Goal: Use online tool/utility: Utilize a website feature to perform a specific function

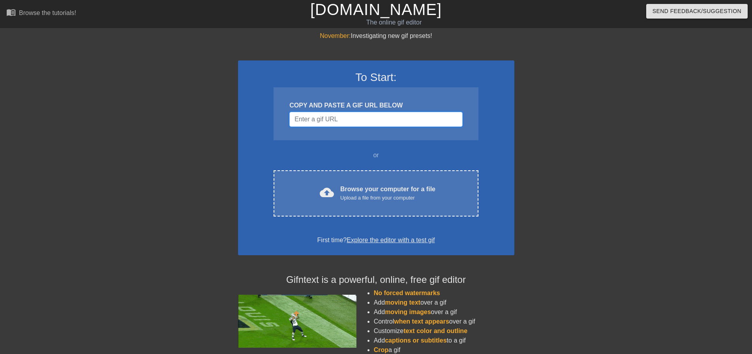
click at [311, 121] on input "Username" at bounding box center [375, 119] width 173 height 15
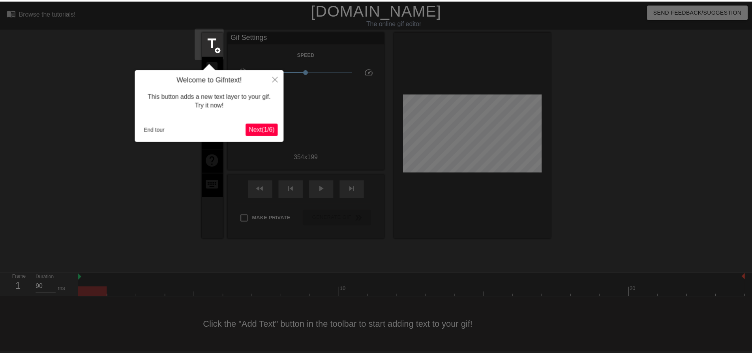
scroll to position [4, 0]
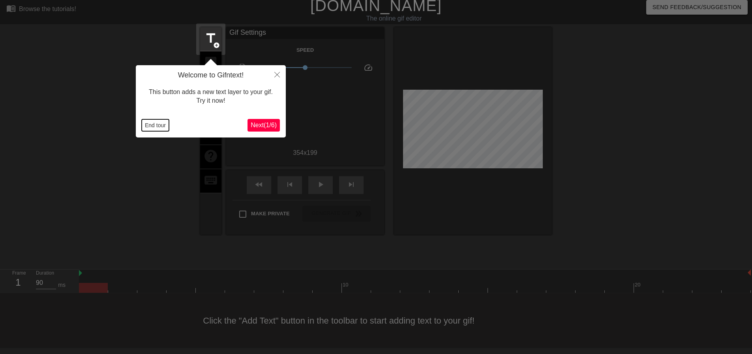
click at [158, 123] on button "End tour" at bounding box center [155, 125] width 27 height 12
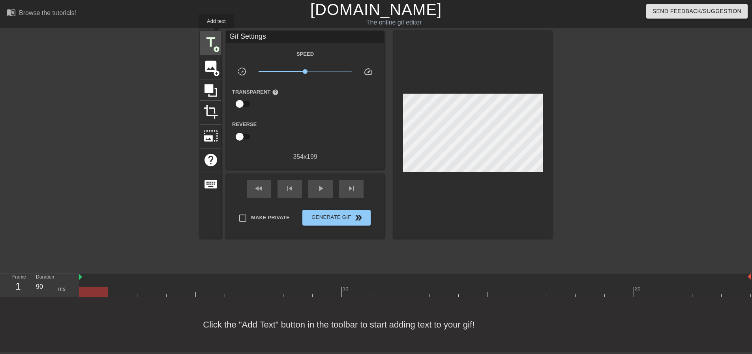
click at [216, 35] on span "title" at bounding box center [210, 42] width 15 height 15
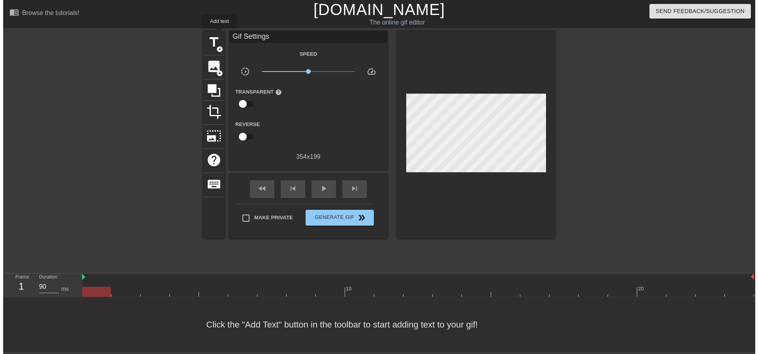
scroll to position [0, 0]
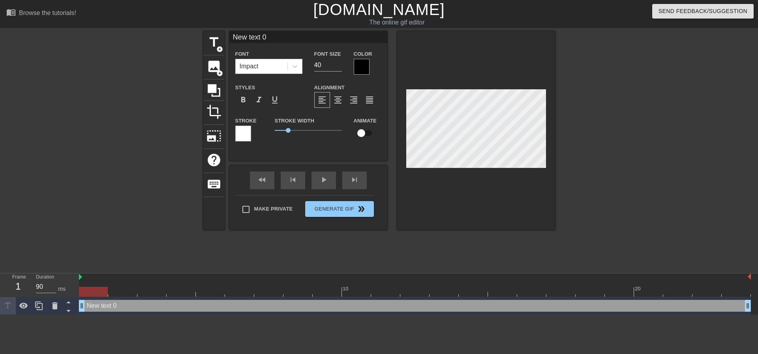
type input "A"
type textarea "A"
type input "As"
type textarea "As"
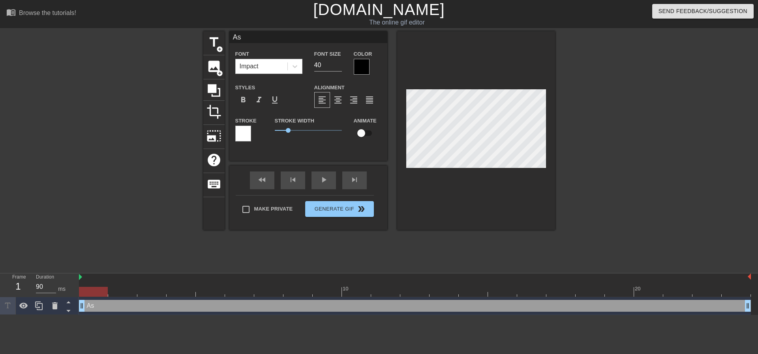
type input "Ash"
type textarea "Ash"
drag, startPoint x: 364, startPoint y: 133, endPoint x: 383, endPoint y: 133, distance: 18.9
click at [365, 132] on input "checkbox" at bounding box center [361, 132] width 45 height 15
checkbox input "true"
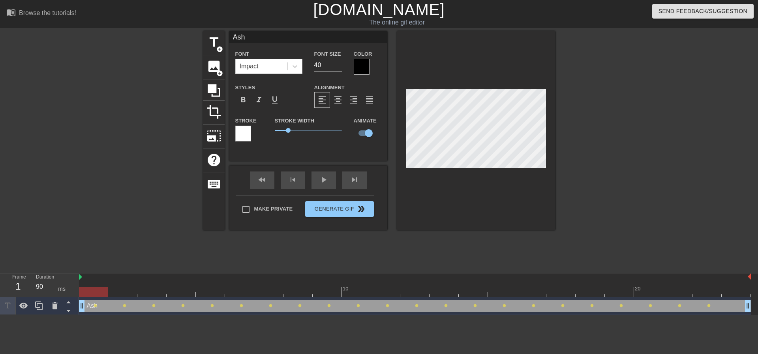
click at [511, 169] on div at bounding box center [476, 130] width 158 height 198
click at [329, 177] on div "fast_rewind skip_previous play_arrow skip_next" at bounding box center [308, 180] width 129 height 30
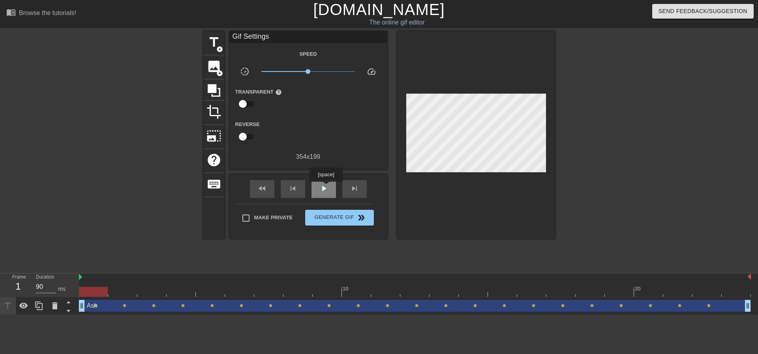
click at [326, 187] on span "play_arrow" at bounding box center [323, 187] width 9 height 9
click at [359, 215] on span "double_arrow" at bounding box center [360, 217] width 9 height 9
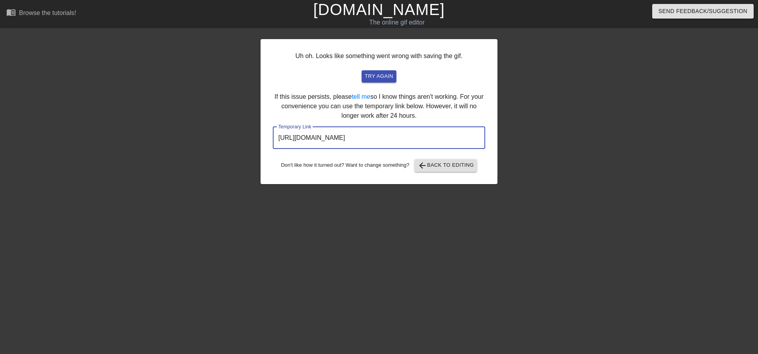
click at [379, 138] on input "[URL][DOMAIN_NAME]" at bounding box center [379, 138] width 212 height 22
